Goal: Information Seeking & Learning: Find specific page/section

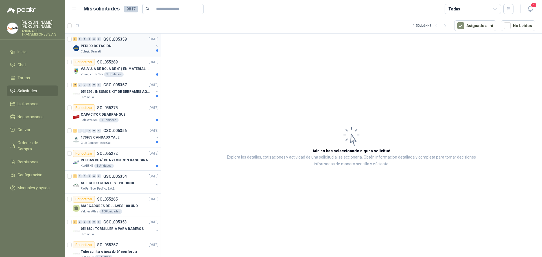
click at [120, 38] on p "GSOL005358" at bounding box center [114, 39] width 23 height 4
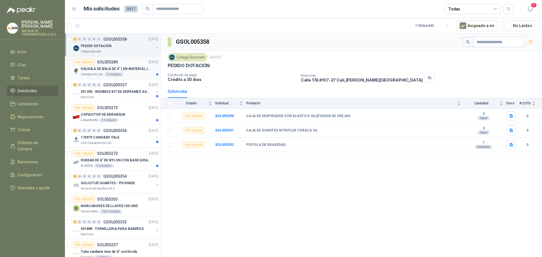
click at [111, 62] on p "SOL055289" at bounding box center [107, 62] width 21 height 4
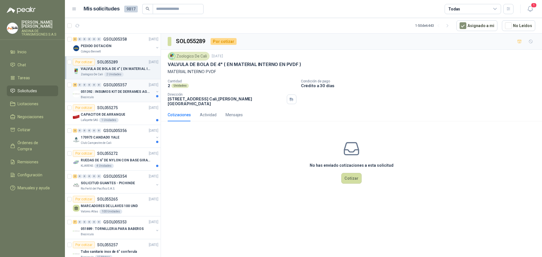
click at [115, 84] on p "GSOL005357" at bounding box center [114, 85] width 23 height 4
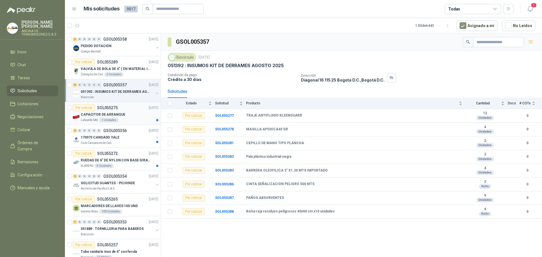
click at [111, 108] on p "SOL055275" at bounding box center [107, 108] width 21 height 4
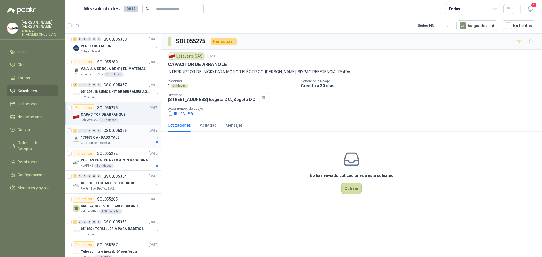
click at [111, 129] on p "GSOL005356" at bounding box center [114, 131] width 23 height 4
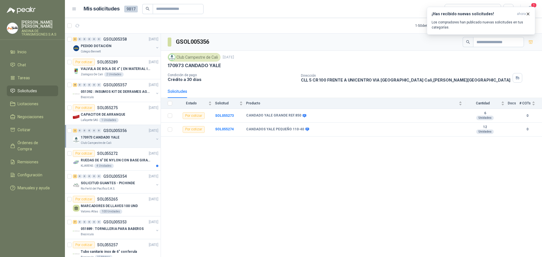
click at [114, 39] on p "GSOL005358" at bounding box center [114, 39] width 23 height 4
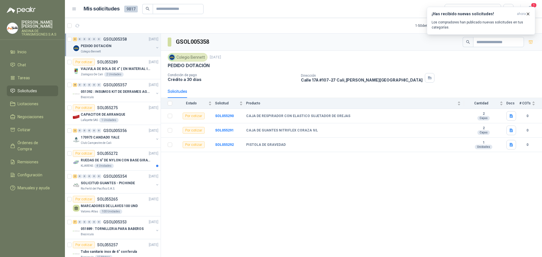
click at [114, 39] on p "GSOL005358" at bounding box center [114, 39] width 23 height 4
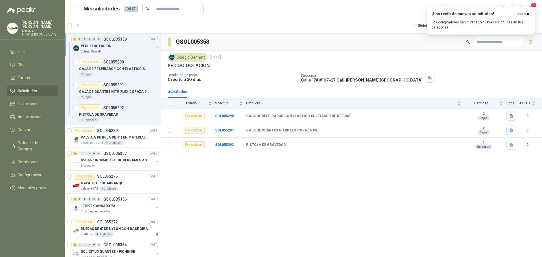
click at [114, 39] on p "GSOL005358" at bounding box center [114, 39] width 23 height 4
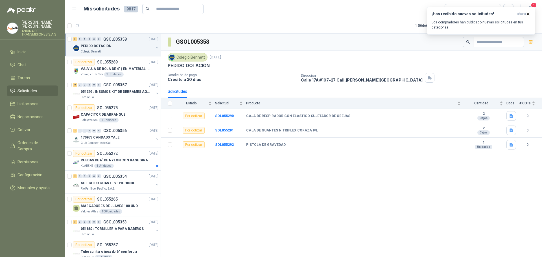
click at [114, 39] on p "GSOL005358" at bounding box center [114, 39] width 23 height 4
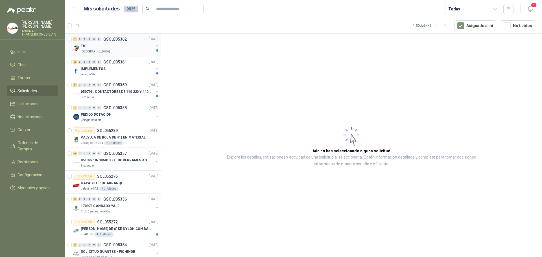
click at [110, 39] on p "GSOL005362" at bounding box center [114, 39] width 23 height 4
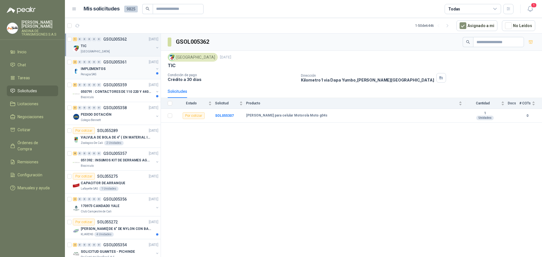
click at [116, 63] on p "GSOL005361" at bounding box center [114, 62] width 23 height 4
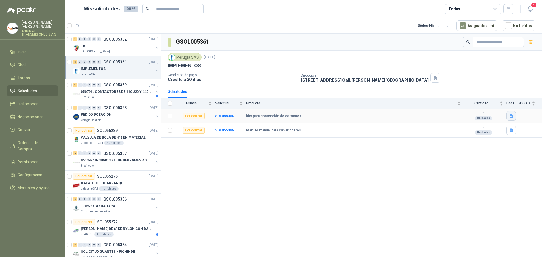
click at [511, 115] on icon "button" at bounding box center [511, 116] width 3 height 4
click at [497, 103] on button "KIT DERRAME.png" at bounding box center [493, 104] width 37 height 6
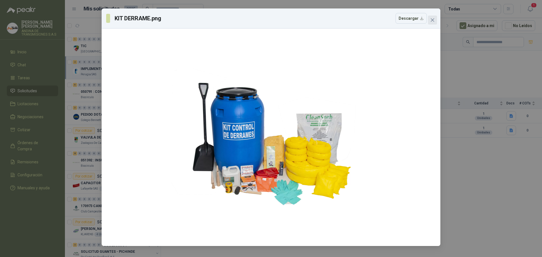
click at [433, 19] on icon "close" at bounding box center [432, 19] width 3 height 3
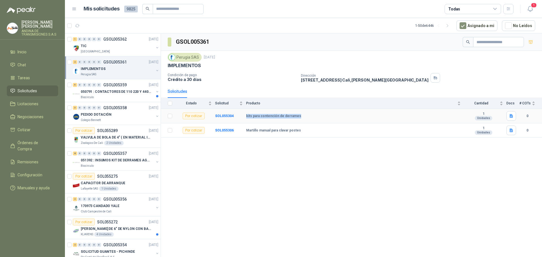
drag, startPoint x: 246, startPoint y: 116, endPoint x: 303, endPoint y: 115, distance: 56.8
click at [303, 115] on div "kits para contención de derrames" at bounding box center [353, 116] width 215 height 5
copy b "kits para contención de derrames"
